Goal: Check status: Check status

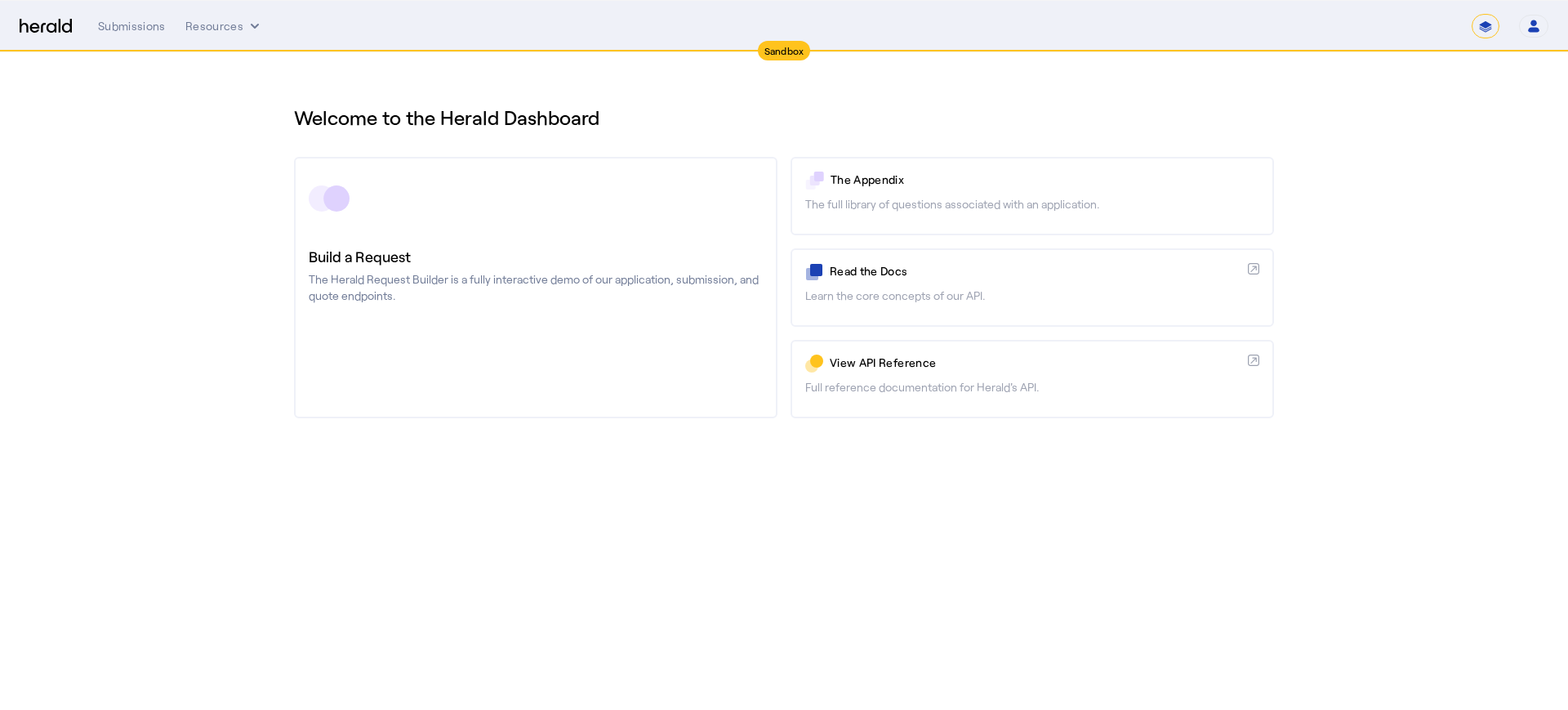
click at [1536, 32] on icon "button" at bounding box center [1534, 26] width 15 height 15
click at [131, 31] on div at bounding box center [784, 355] width 1568 height 710
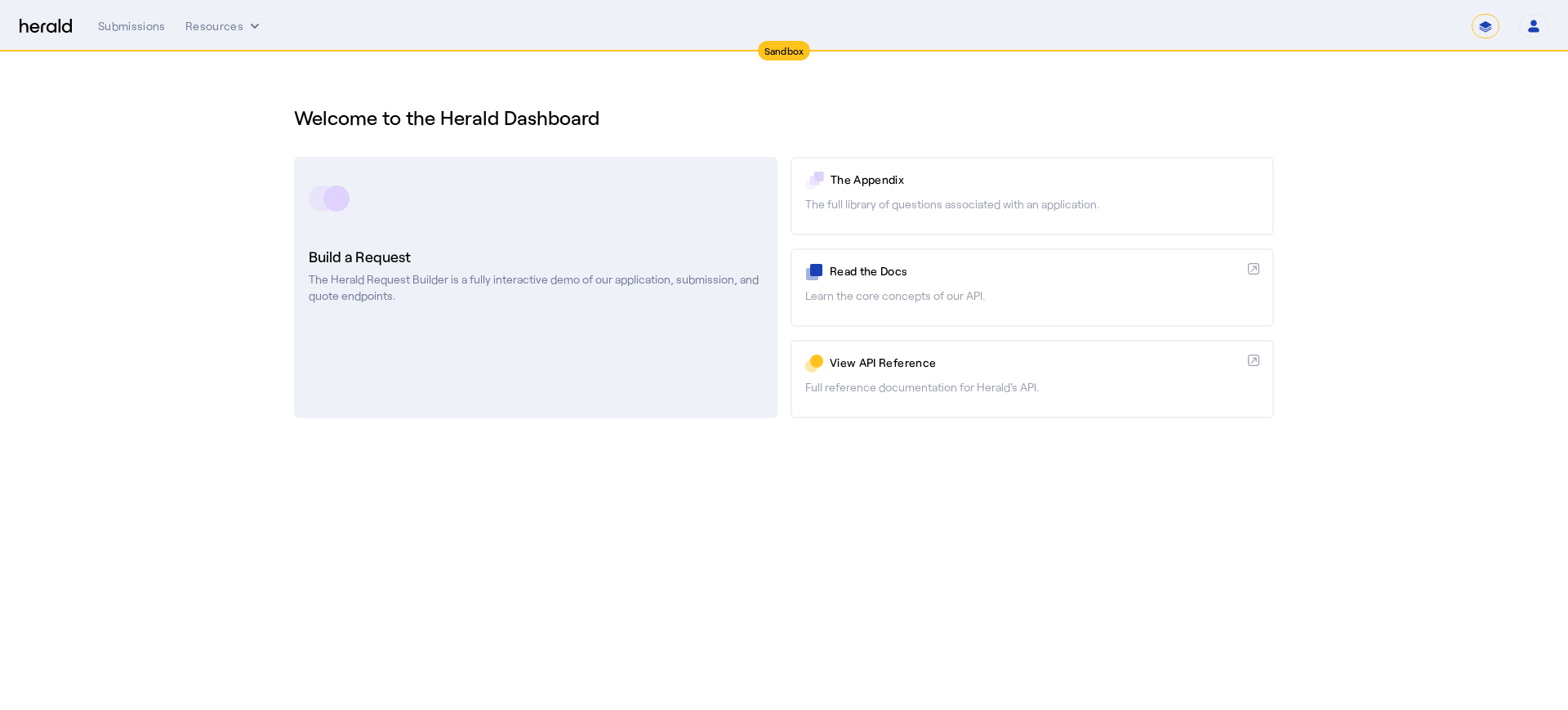
click at [341, 256] on h3 "Build a Request" at bounding box center [536, 256] width 455 height 23
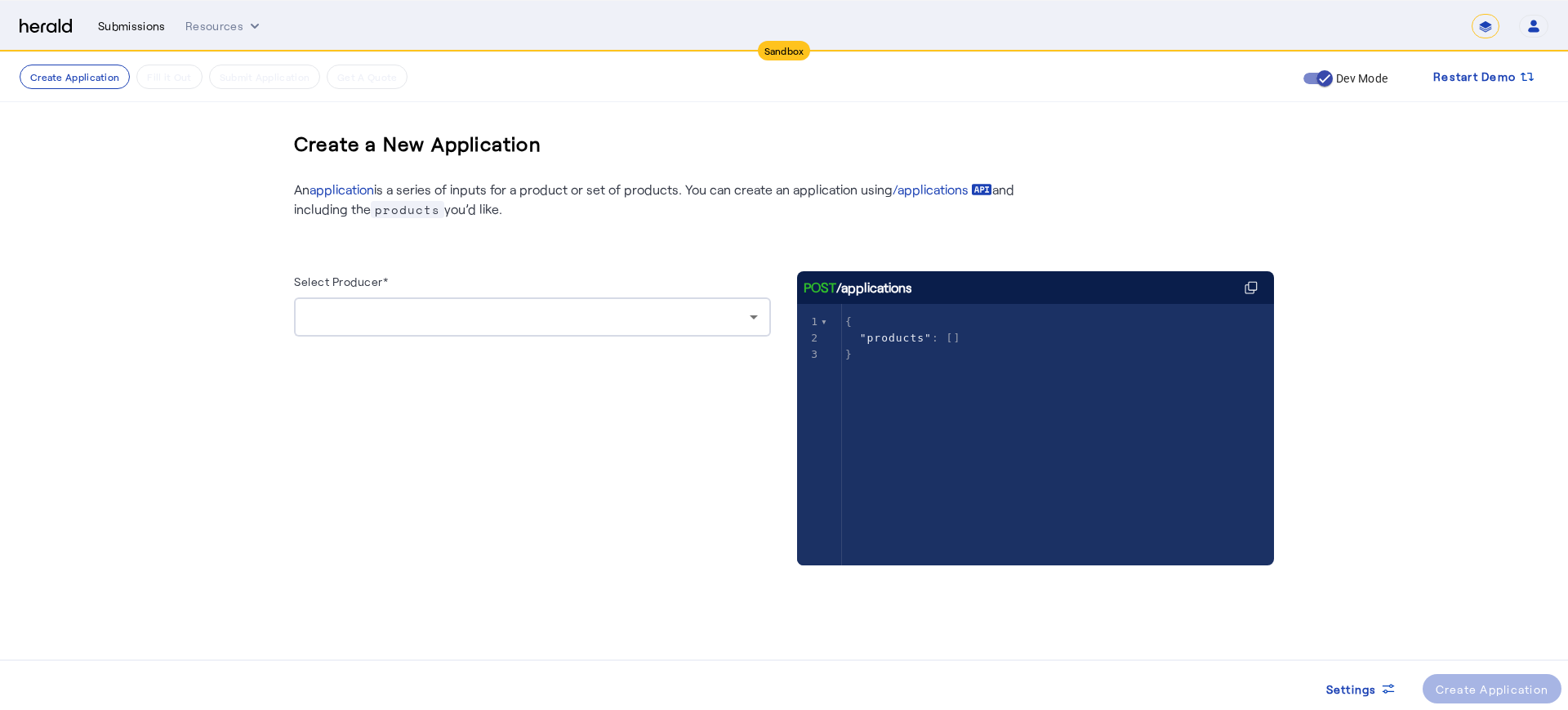
click at [141, 29] on div "Submissions" at bounding box center [131, 26] width 68 height 16
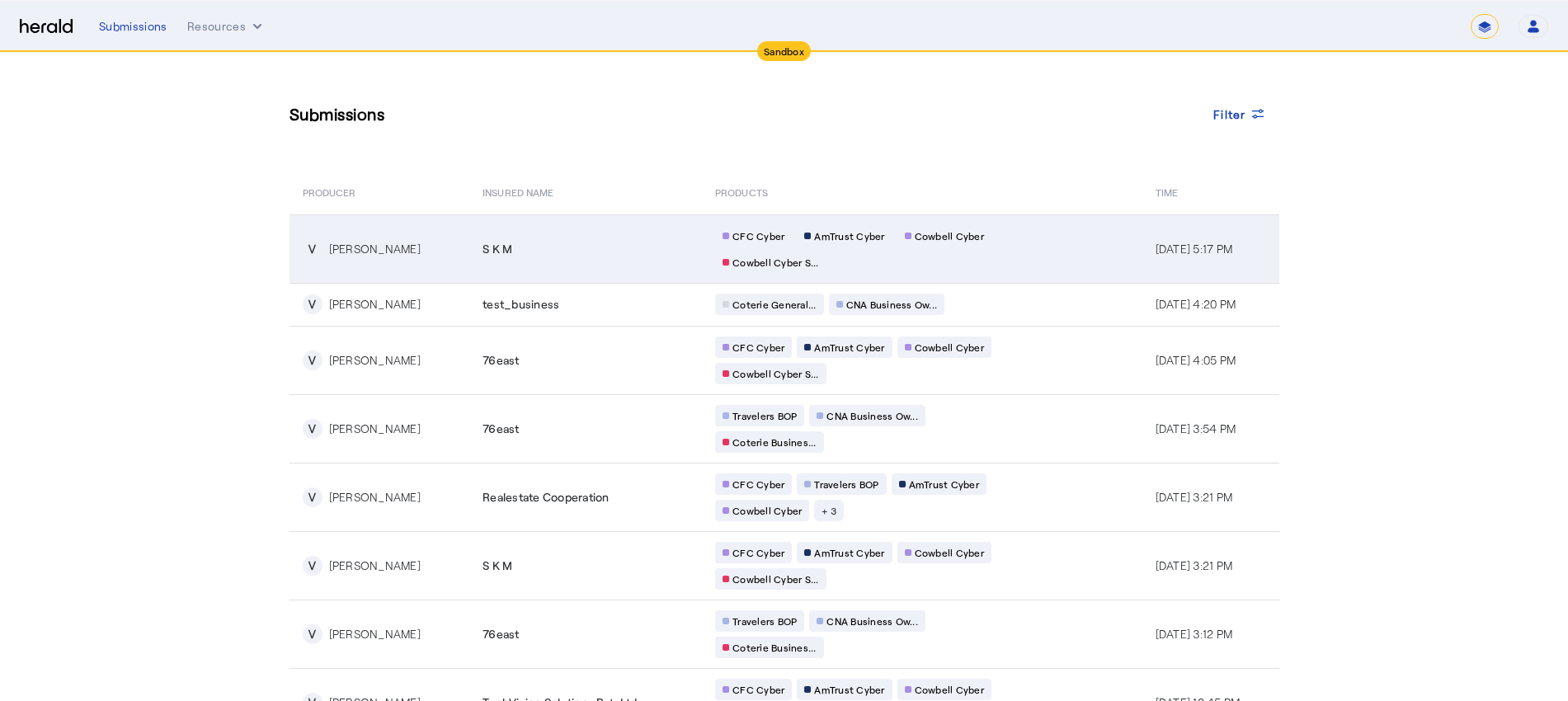
click at [380, 250] on div "[PERSON_NAME]" at bounding box center [374, 249] width 91 height 17
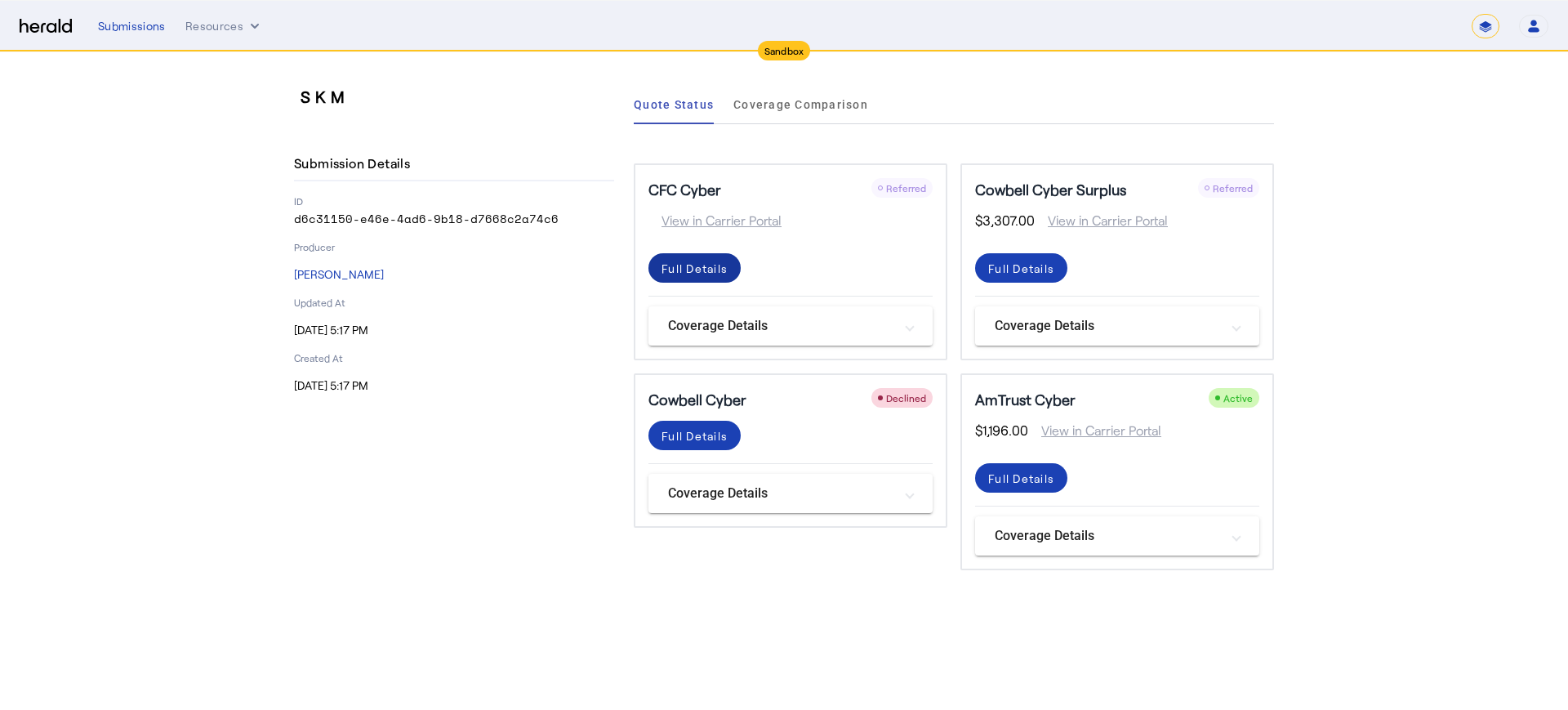
click at [716, 269] on div "Full Details" at bounding box center [695, 268] width 66 height 17
